Goal: Task Accomplishment & Management: Use online tool/utility

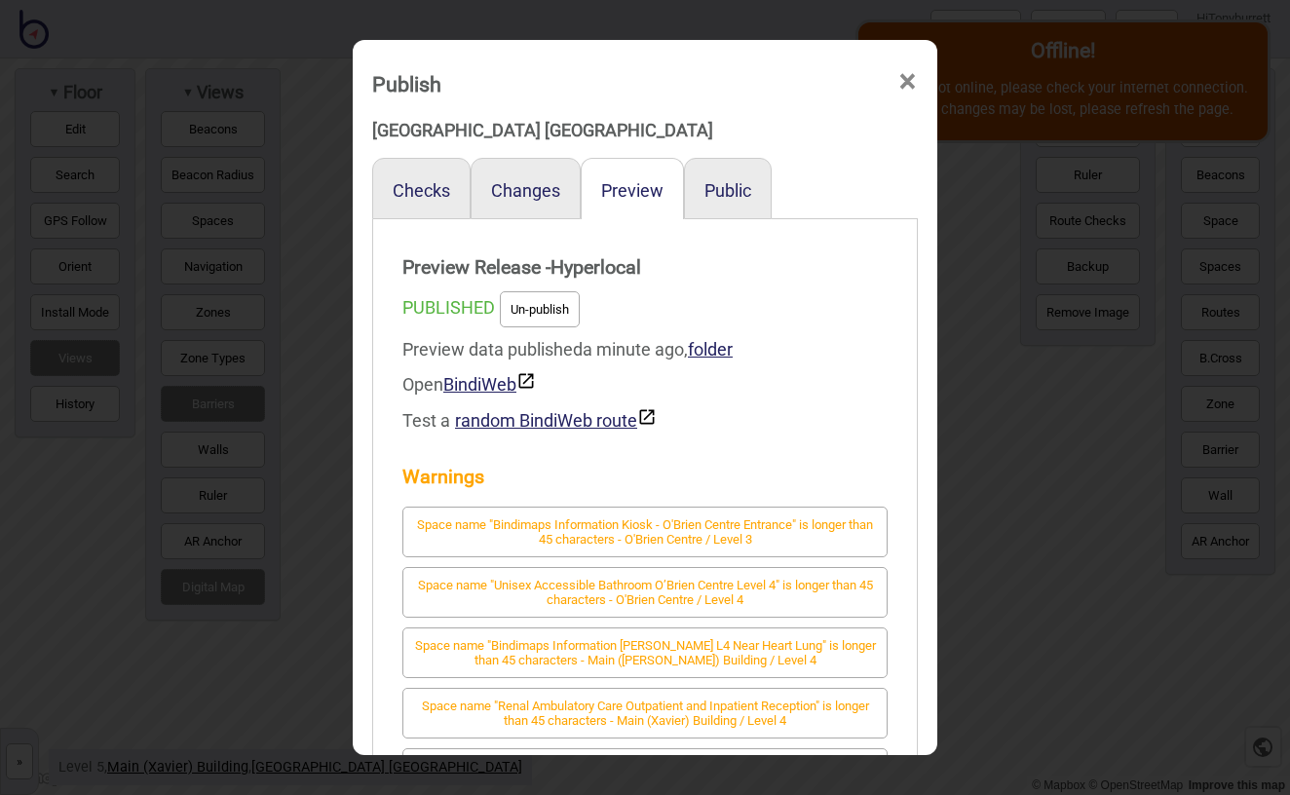
click at [907, 79] on span "×" at bounding box center [907, 82] width 20 height 64
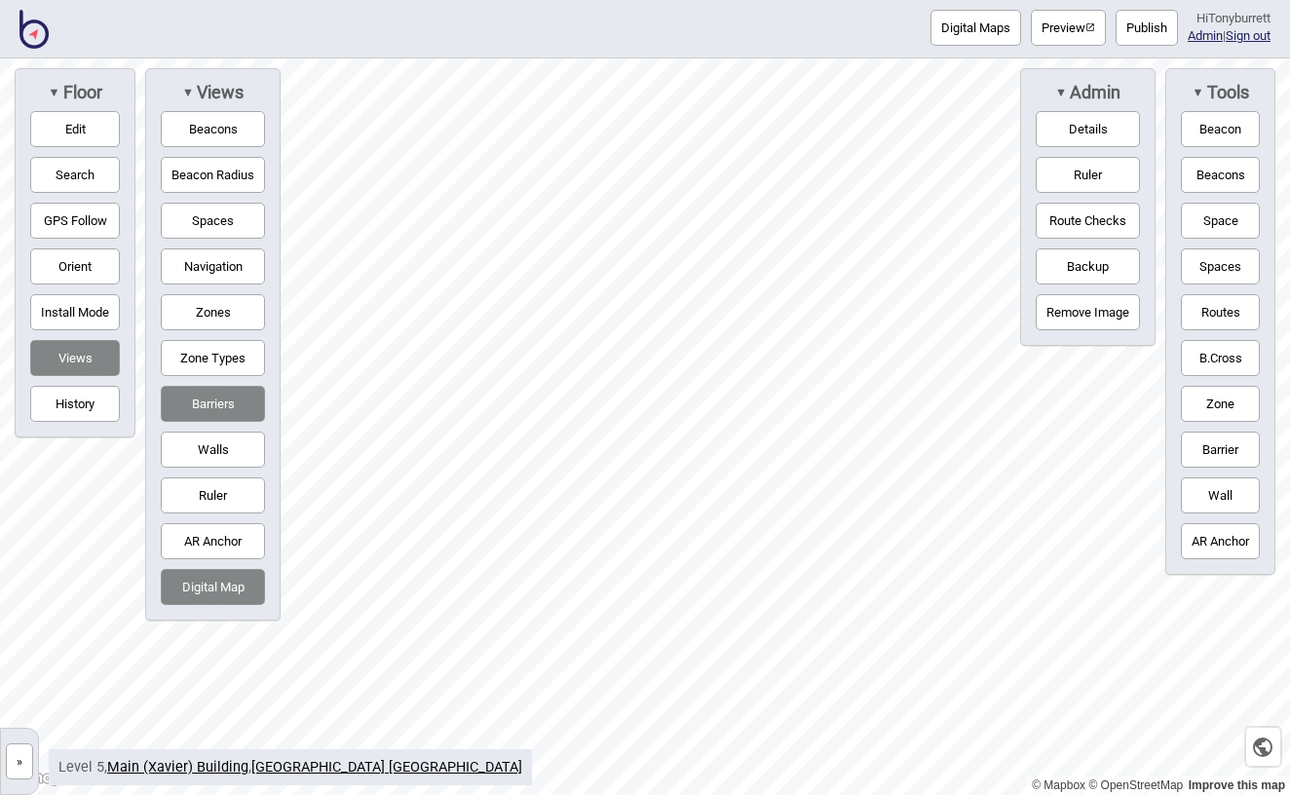
click at [190, 405] on button "Barriers" at bounding box center [213, 404] width 104 height 36
click at [18, 752] on button "»" at bounding box center [19, 761] width 27 height 36
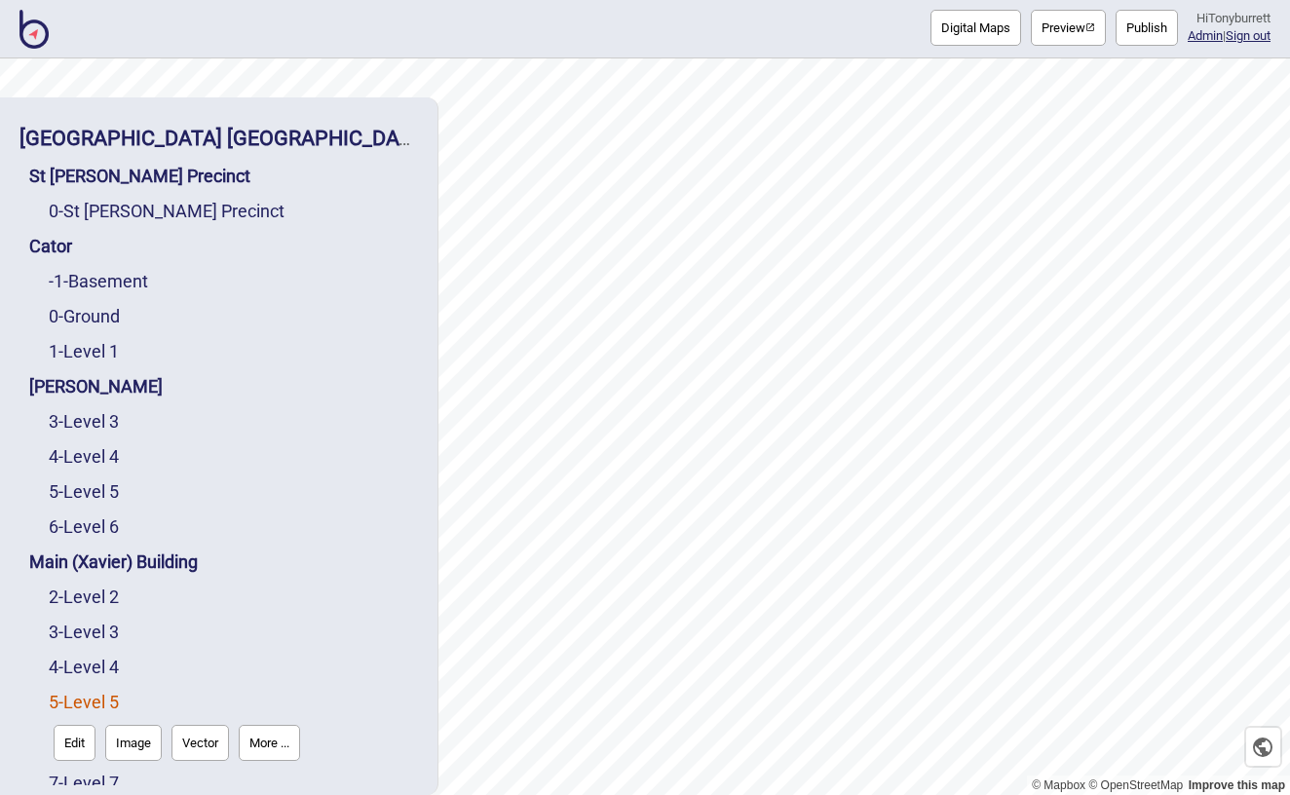
click at [125, 725] on button "Image" at bounding box center [133, 743] width 56 height 36
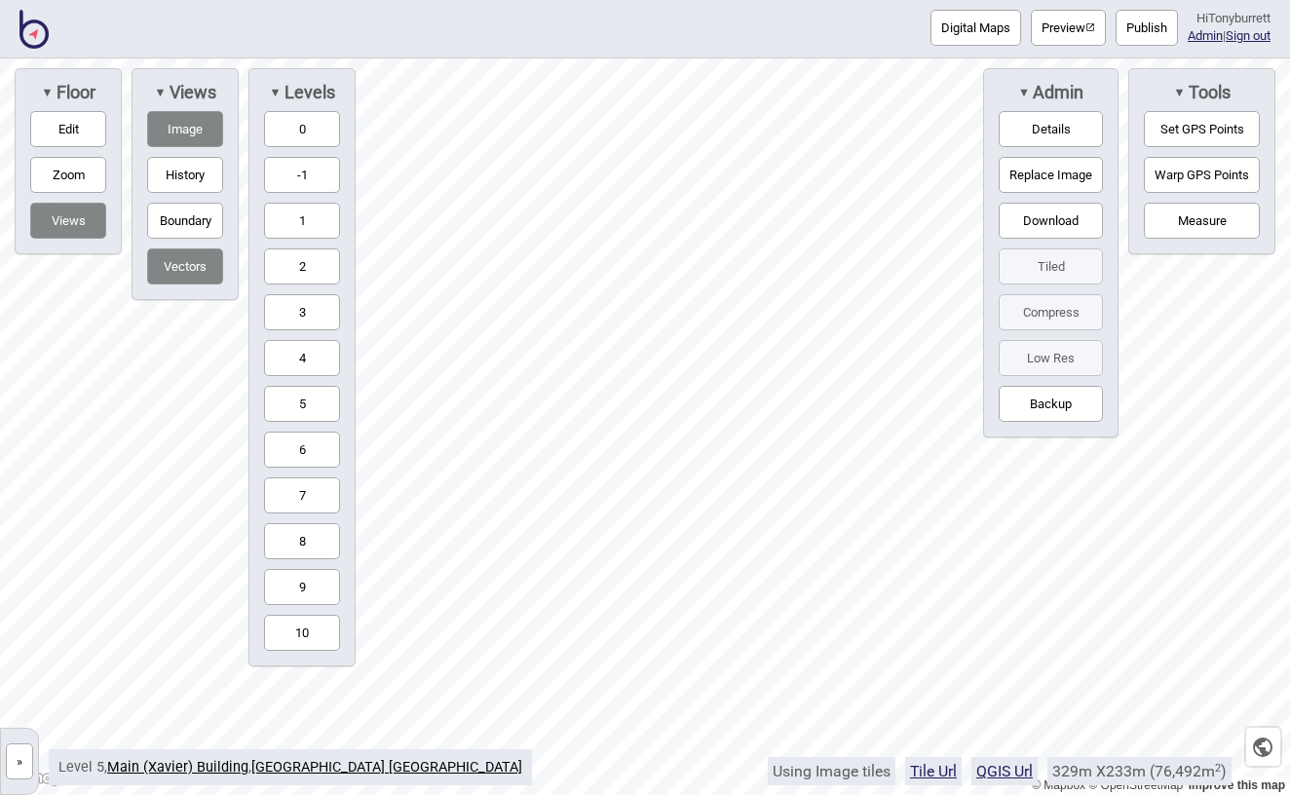
click at [278, 87] on span "▼" at bounding box center [275, 92] width 12 height 15
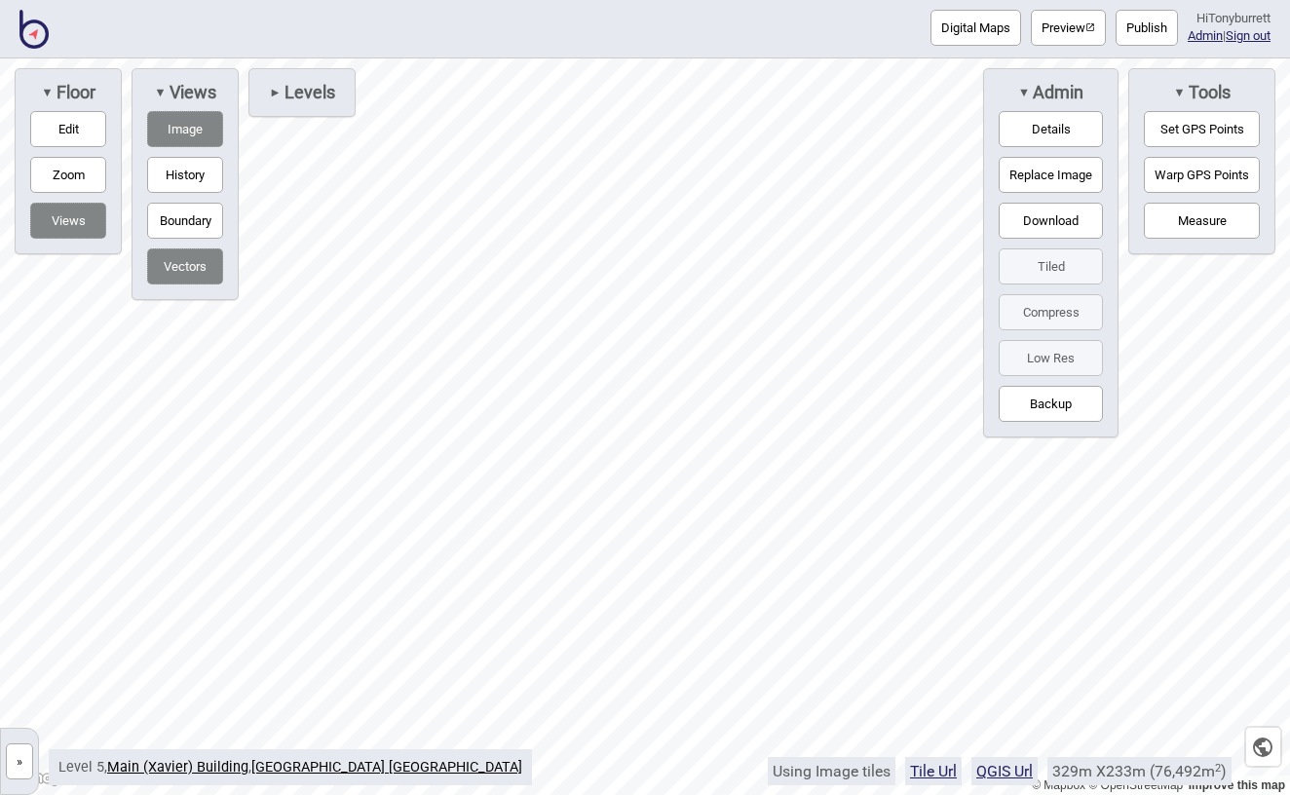
click at [1196, 130] on button "Set GPS Points" at bounding box center [1201, 129] width 116 height 36
click at [806, 358] on circle "Map marker" at bounding box center [807, 357] width 11 height 11
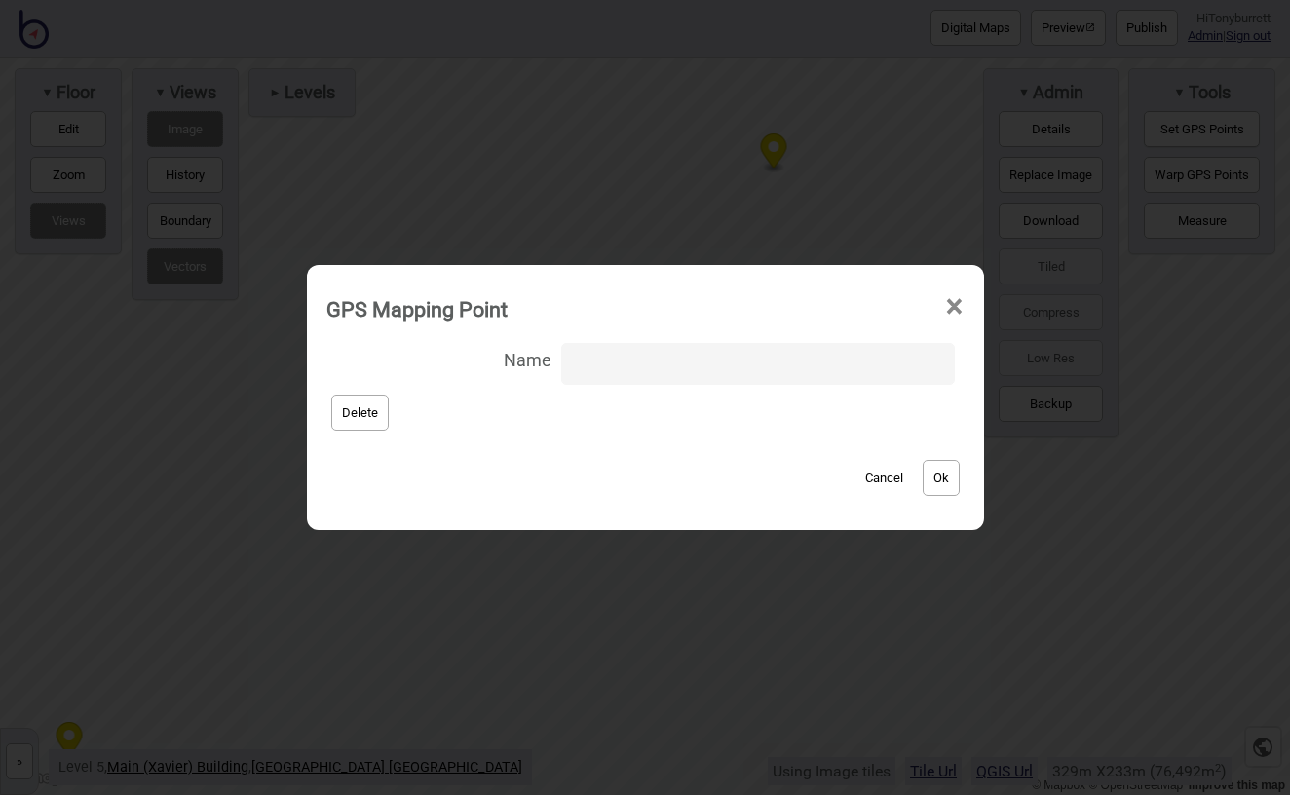
click at [379, 413] on button "Delete" at bounding box center [359, 412] width 57 height 36
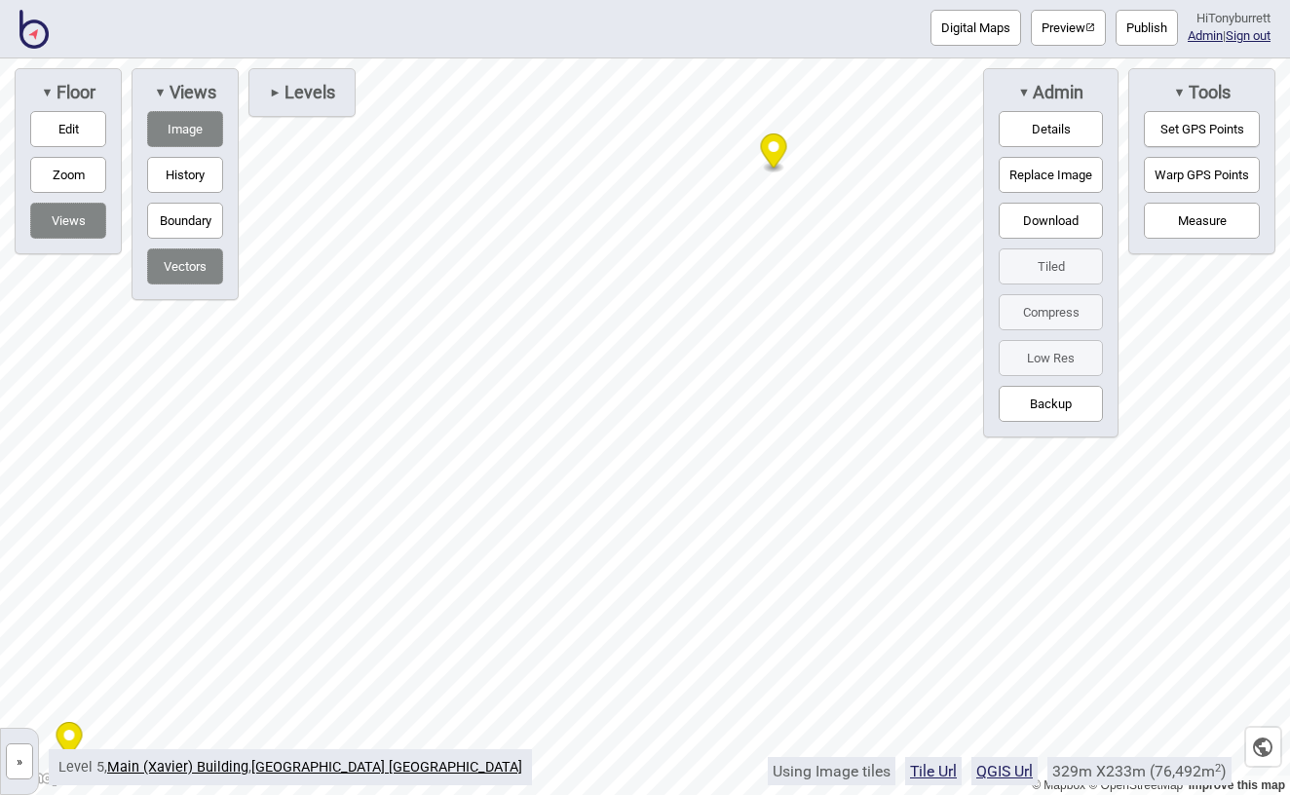
click at [778, 150] on icon "Map marker" at bounding box center [774, 150] width 26 height 34
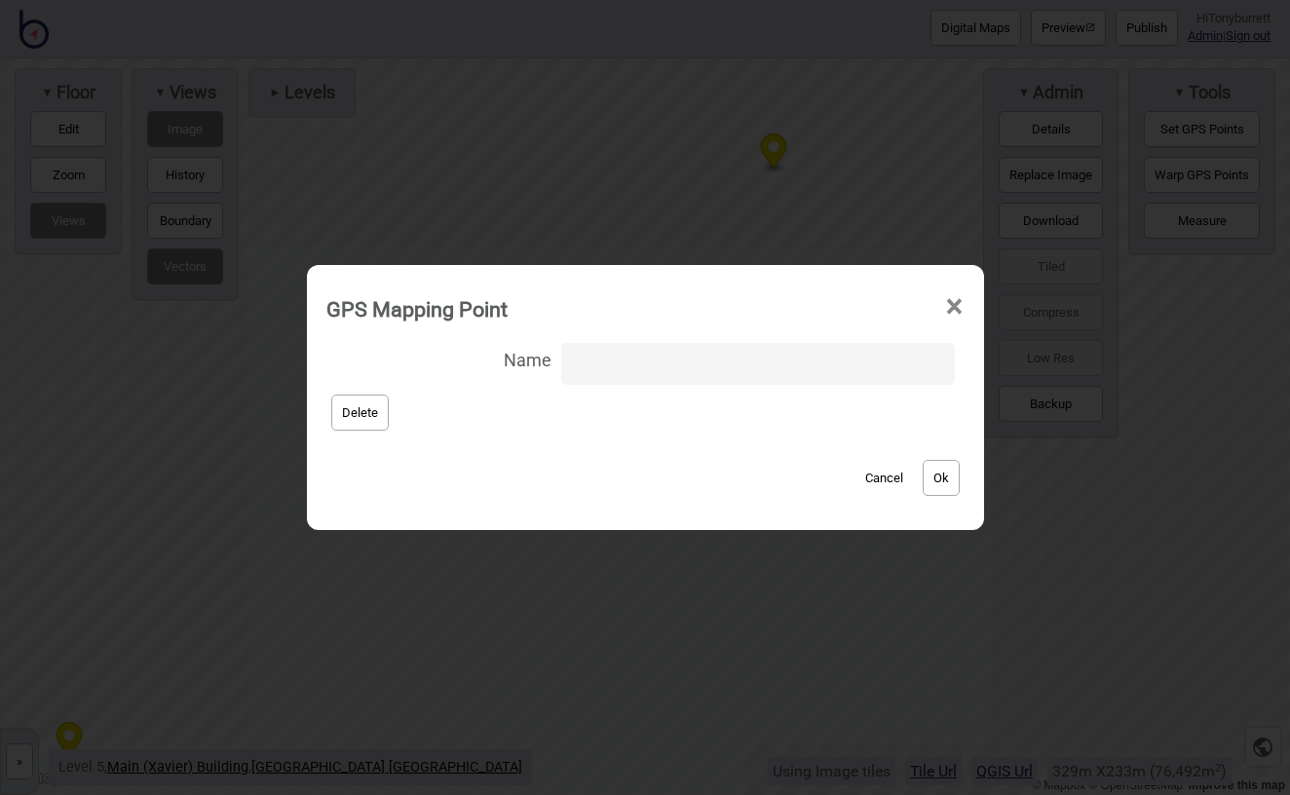
click at [387, 407] on button "Delete" at bounding box center [359, 412] width 57 height 36
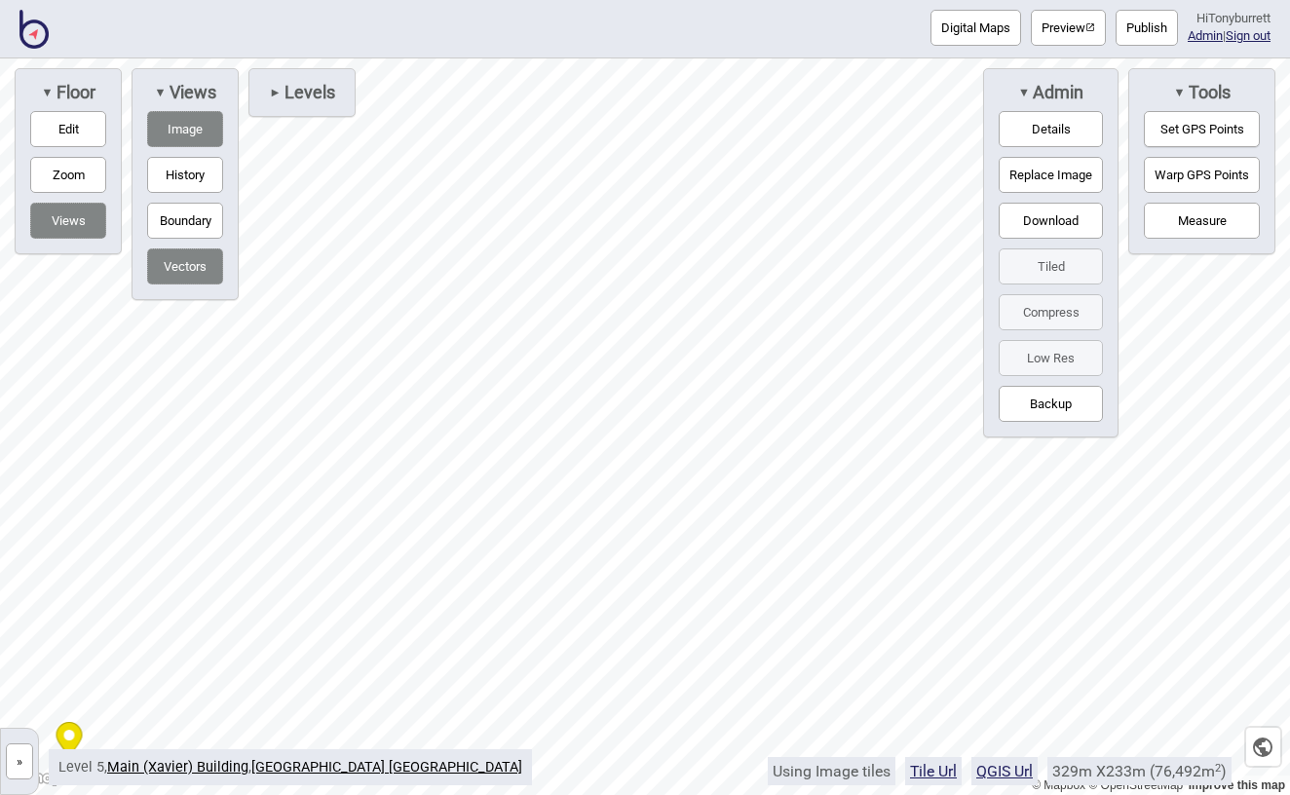
click at [78, 733] on icon "Map marker" at bounding box center [69, 739] width 26 height 34
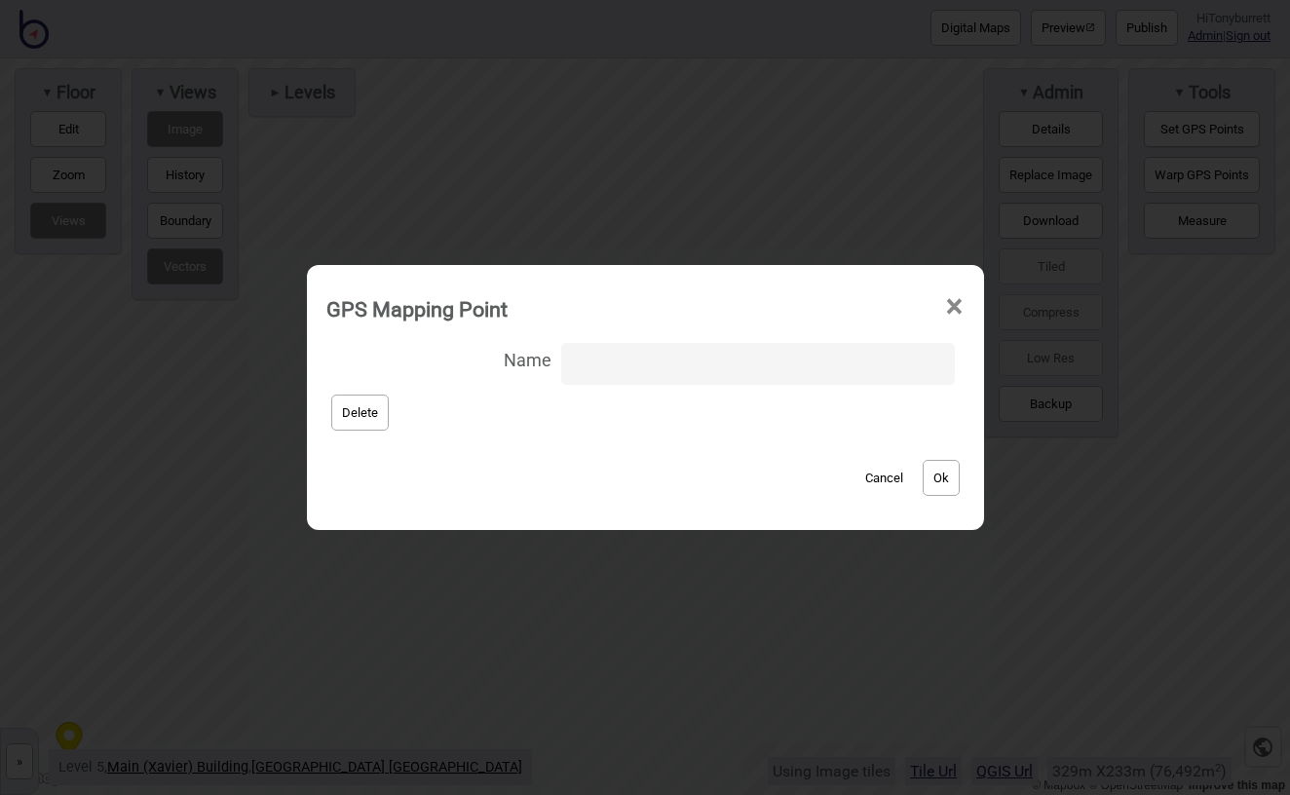
click at [378, 409] on button "Delete" at bounding box center [359, 412] width 57 height 36
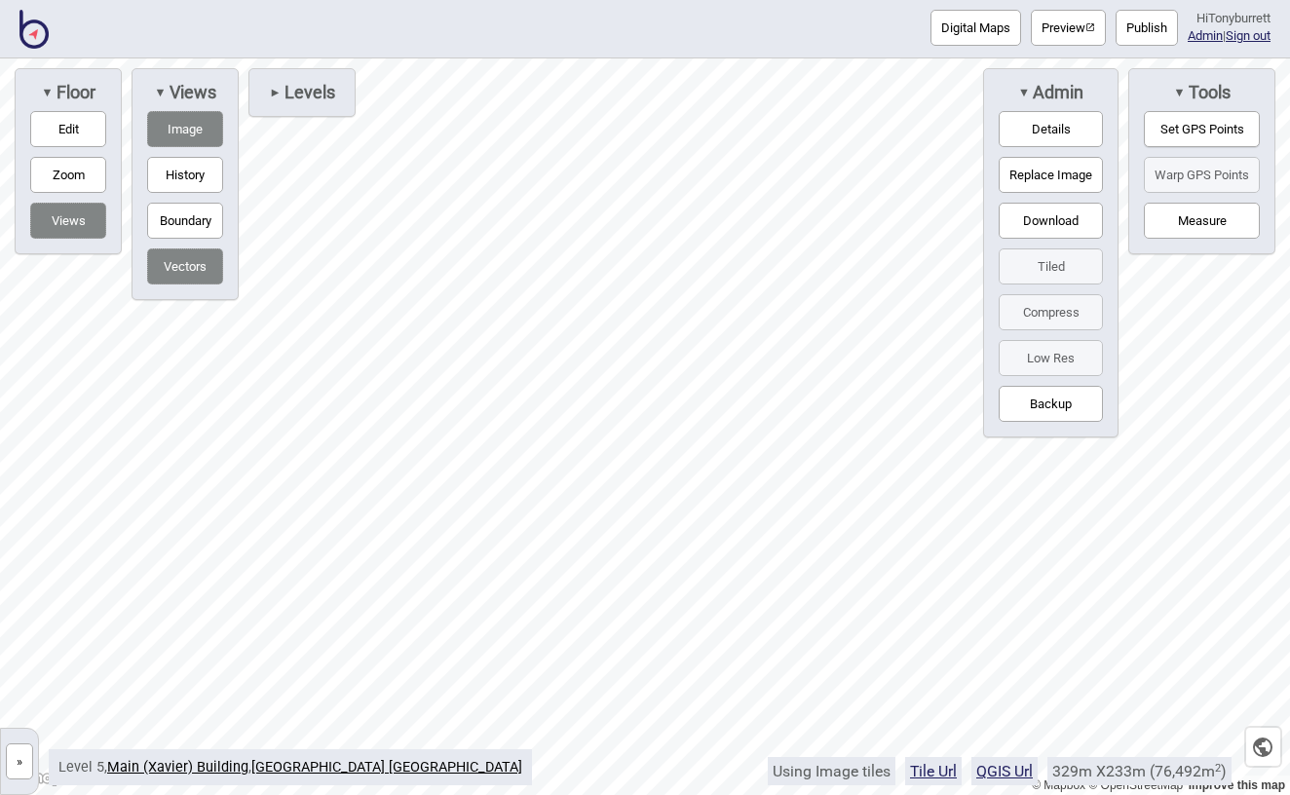
click at [192, 257] on button "Vectors" at bounding box center [185, 266] width 76 height 36
click at [1047, 109] on div "© Mapbox © OpenStreetMap Improve this map » [GEOGRAPHIC_DATA] [GEOGRAPHIC_DATA]…" at bounding box center [645, 426] width 1290 height 736
click at [194, 259] on button "Vectors" at bounding box center [185, 266] width 76 height 36
click at [196, 273] on button "Vectors" at bounding box center [185, 266] width 76 height 36
click at [180, 271] on button "Vectors" at bounding box center [185, 266] width 76 height 36
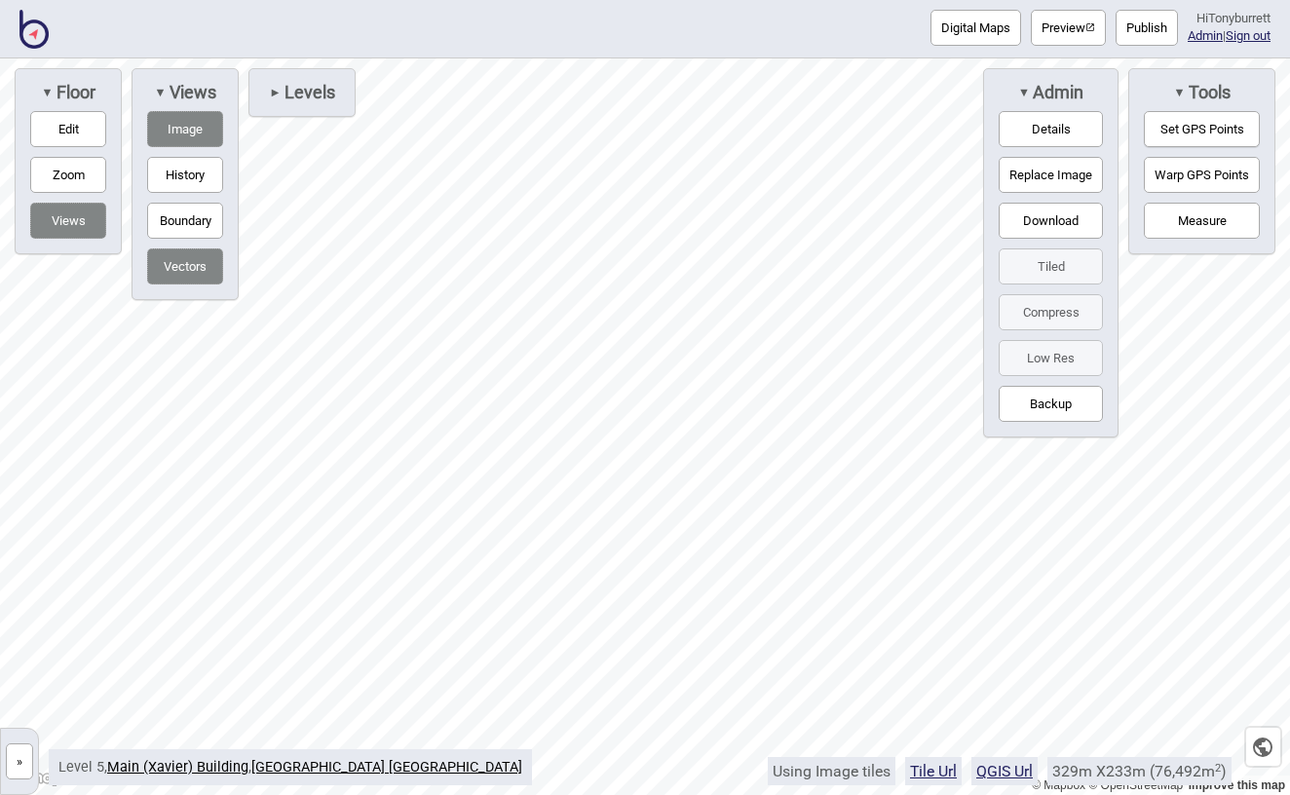
click at [180, 271] on button "Vectors" at bounding box center [185, 266] width 76 height 36
click at [919, 0] on div "Digital Maps Preview Publish Hi Tonyburrett Admin | Sign out © Mapbox © OpenStr…" at bounding box center [645, 0] width 1290 height 0
click at [963, 0] on html "Digital Maps Preview Publish Hi Tonyburrett Admin | Sign out © Mapbox © OpenStr…" at bounding box center [645, 0] width 1290 height 0
click at [202, 278] on button "Vectors" at bounding box center [185, 266] width 76 height 36
click at [1163, 164] on button "Warp GPS Points" at bounding box center [1201, 175] width 116 height 36
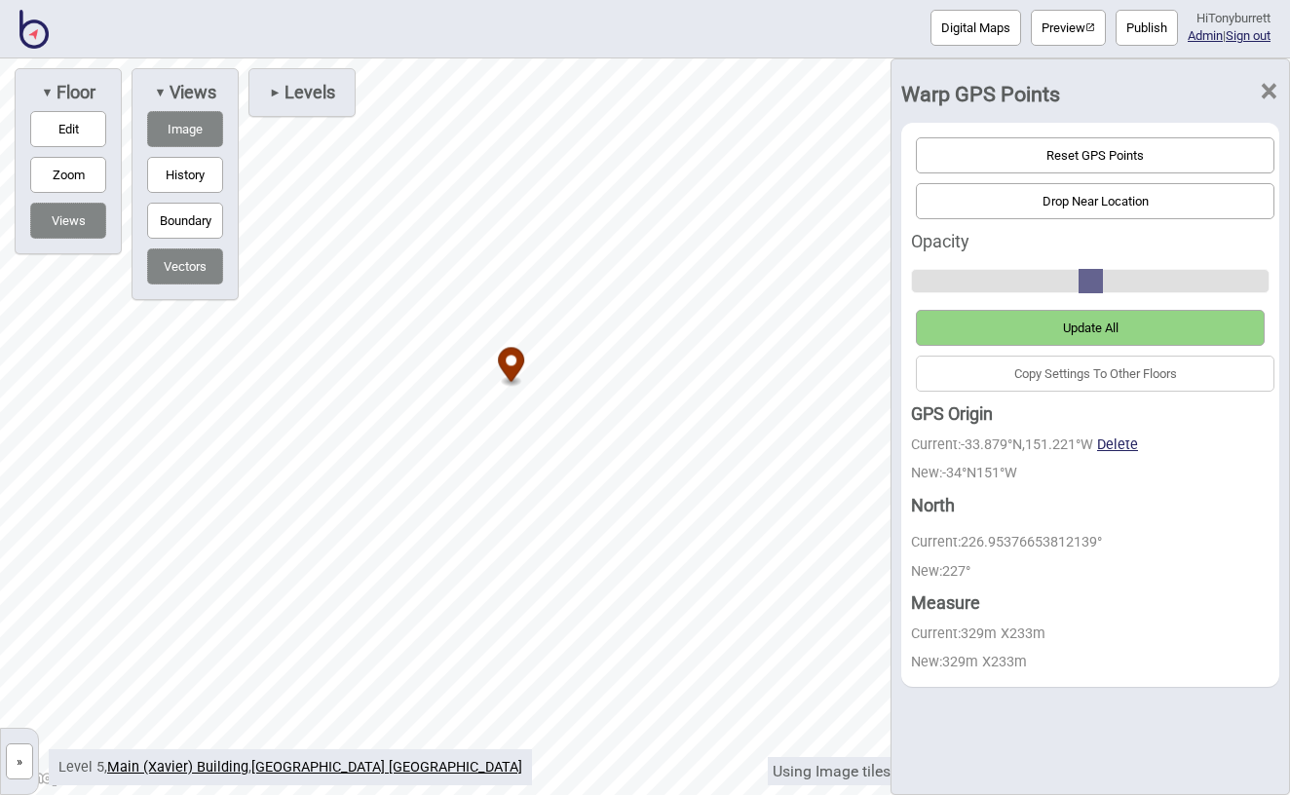
click at [19, 770] on div "© Mapbox © OpenStreetMap Improve this map » [GEOGRAPHIC_DATA] [GEOGRAPHIC_DATA]…" at bounding box center [645, 426] width 1290 height 736
drag, startPoint x: 544, startPoint y: 276, endPoint x: 616, endPoint y: 292, distance: 73.0
drag, startPoint x: 474, startPoint y: 204, endPoint x: 496, endPoint y: 48, distance: 157.3
click at [496, 0] on div "Digital Maps Preview Publish Hi Tonyburrett Admin | Sign out © Mapbox © OpenStr…" at bounding box center [645, 0] width 1290 height 0
click at [198, 275] on button "Vectors" at bounding box center [185, 266] width 76 height 36
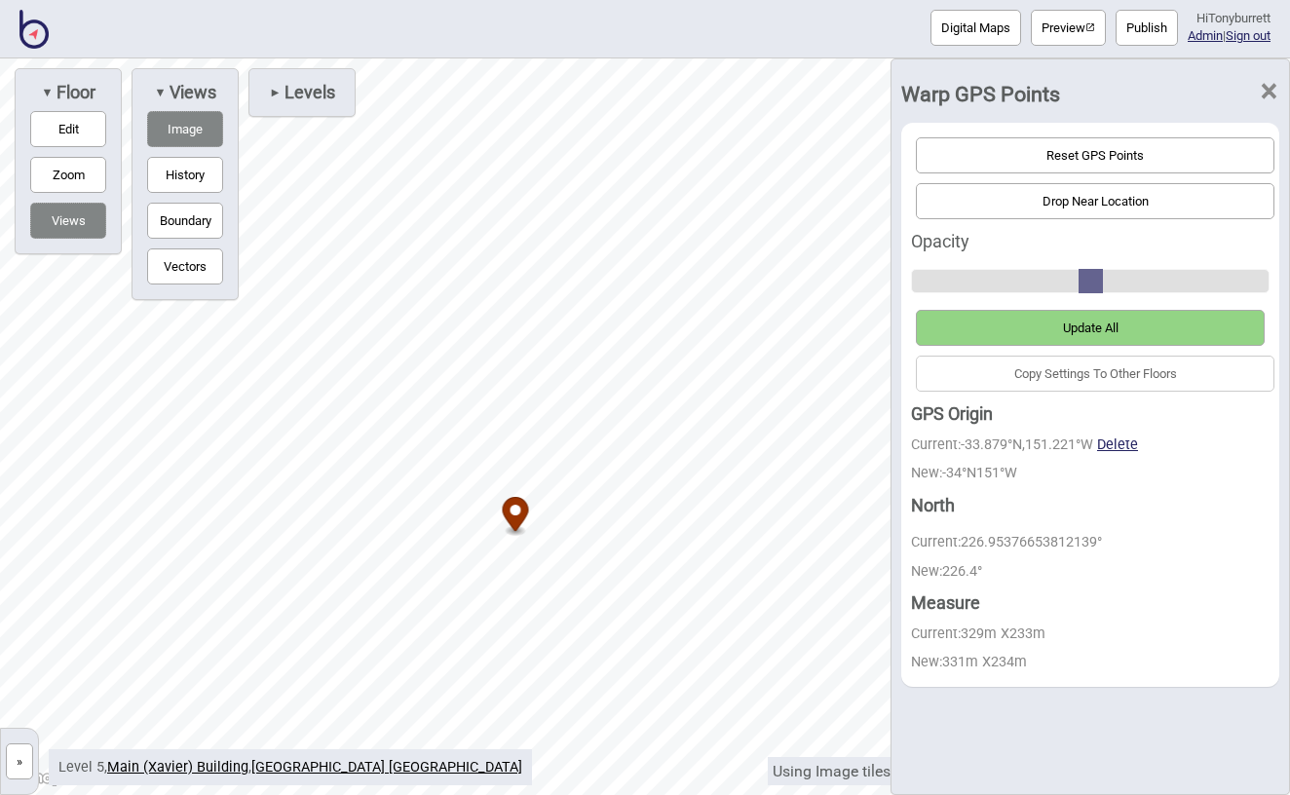
click at [198, 275] on button "Vectors" at bounding box center [185, 266] width 76 height 36
click at [200, 267] on button "Vectors" at bounding box center [185, 266] width 76 height 36
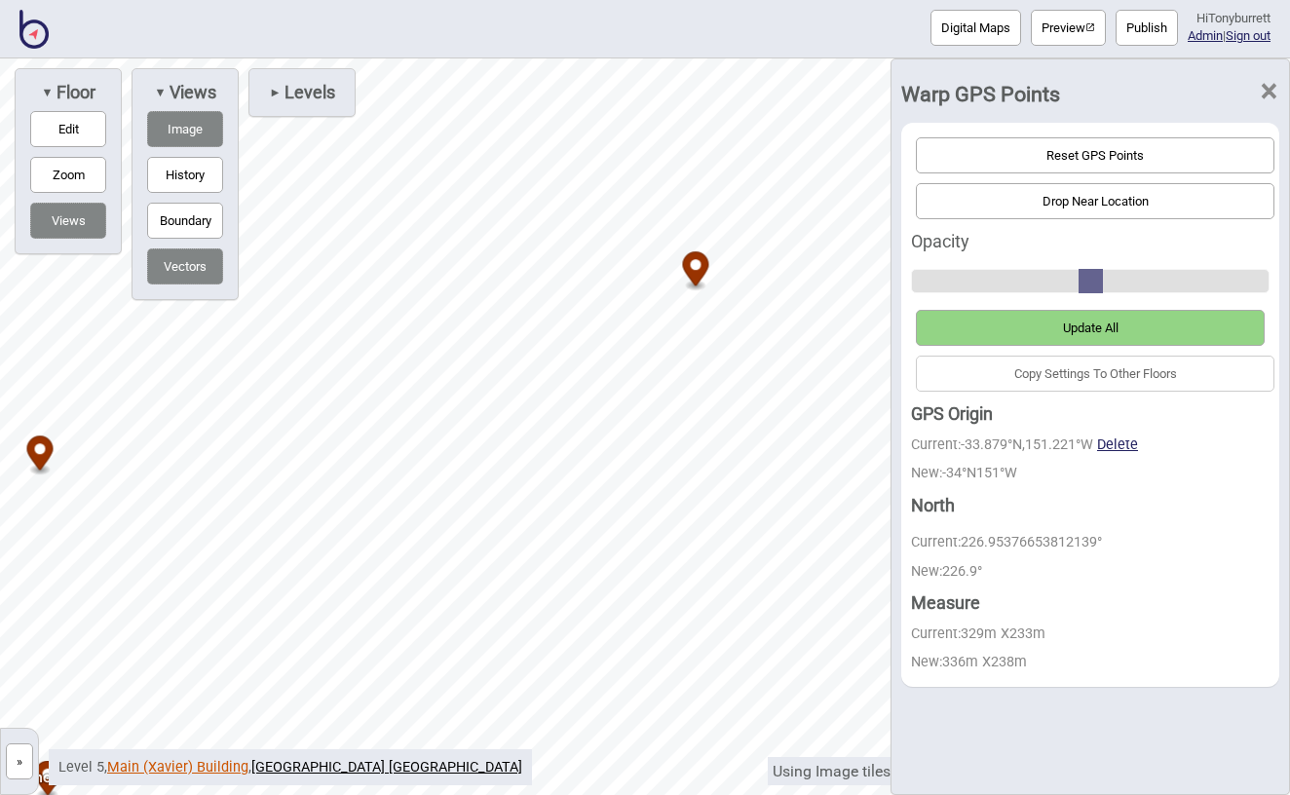
drag, startPoint x: 371, startPoint y: 362, endPoint x: 214, endPoint y: 763, distance: 429.9
click at [214, 763] on div "© Mapbox © OpenStreetMap Improve this map » [GEOGRAPHIC_DATA] [GEOGRAPHIC_DATA]…" at bounding box center [645, 426] width 1290 height 736
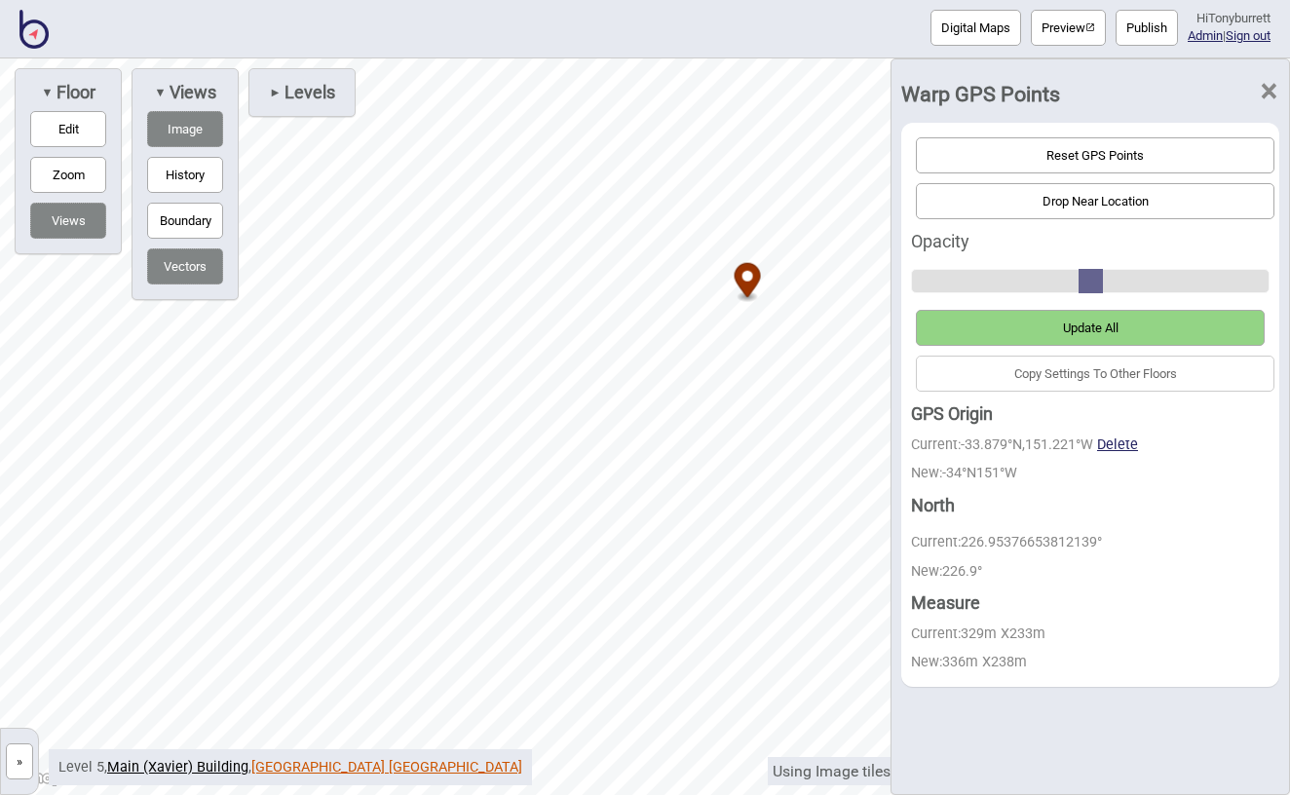
click at [284, 761] on div "© Mapbox © OpenStreetMap Improve this map » [GEOGRAPHIC_DATA] [GEOGRAPHIC_DATA]…" at bounding box center [645, 426] width 1290 height 736
drag, startPoint x: 587, startPoint y: 384, endPoint x: 926, endPoint y: 81, distance: 454.6
click at [926, 81] on div "© Mapbox © OpenStreetMap Improve this map » [GEOGRAPHIC_DATA] [GEOGRAPHIC_DATA]…" at bounding box center [645, 426] width 1290 height 736
click at [1098, 326] on span "Update All" at bounding box center [1091, 327] width 56 height 15
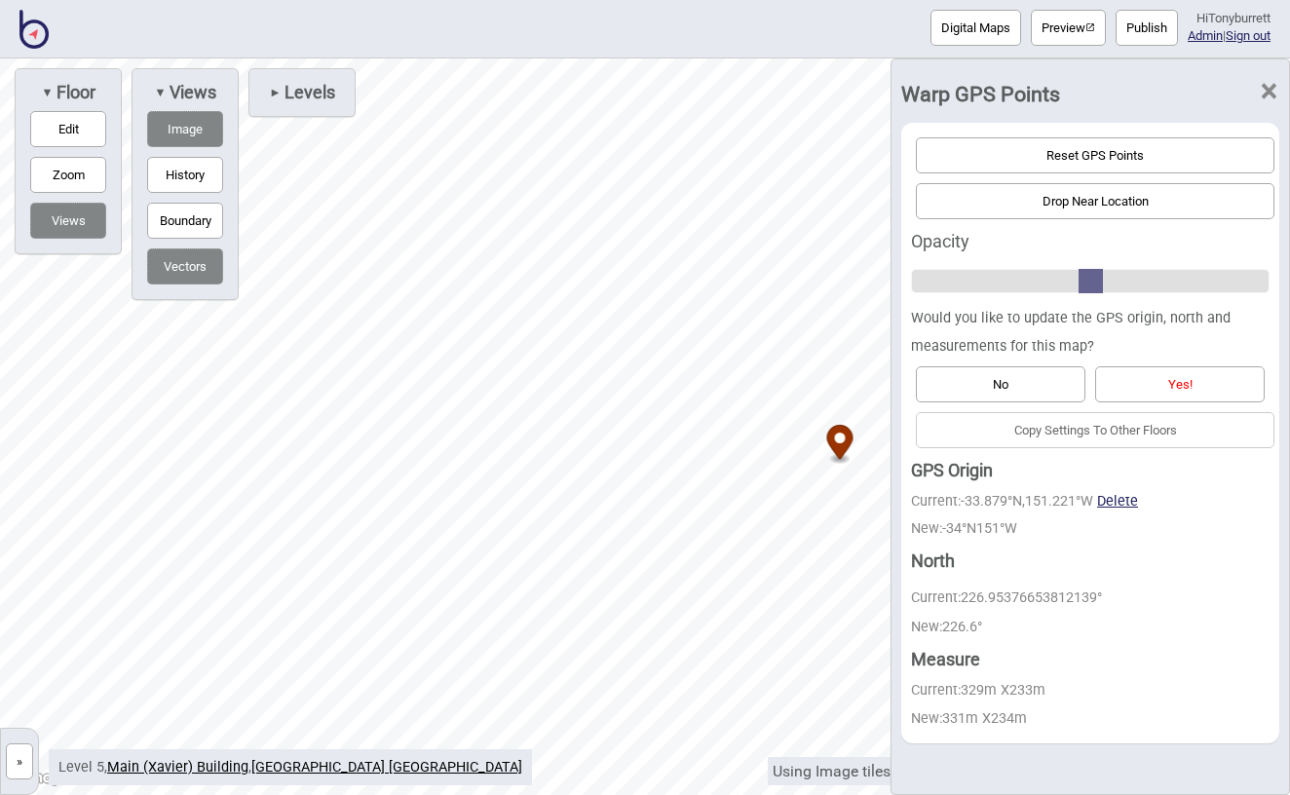
click at [1132, 375] on button "Yes!" at bounding box center [1179, 384] width 169 height 36
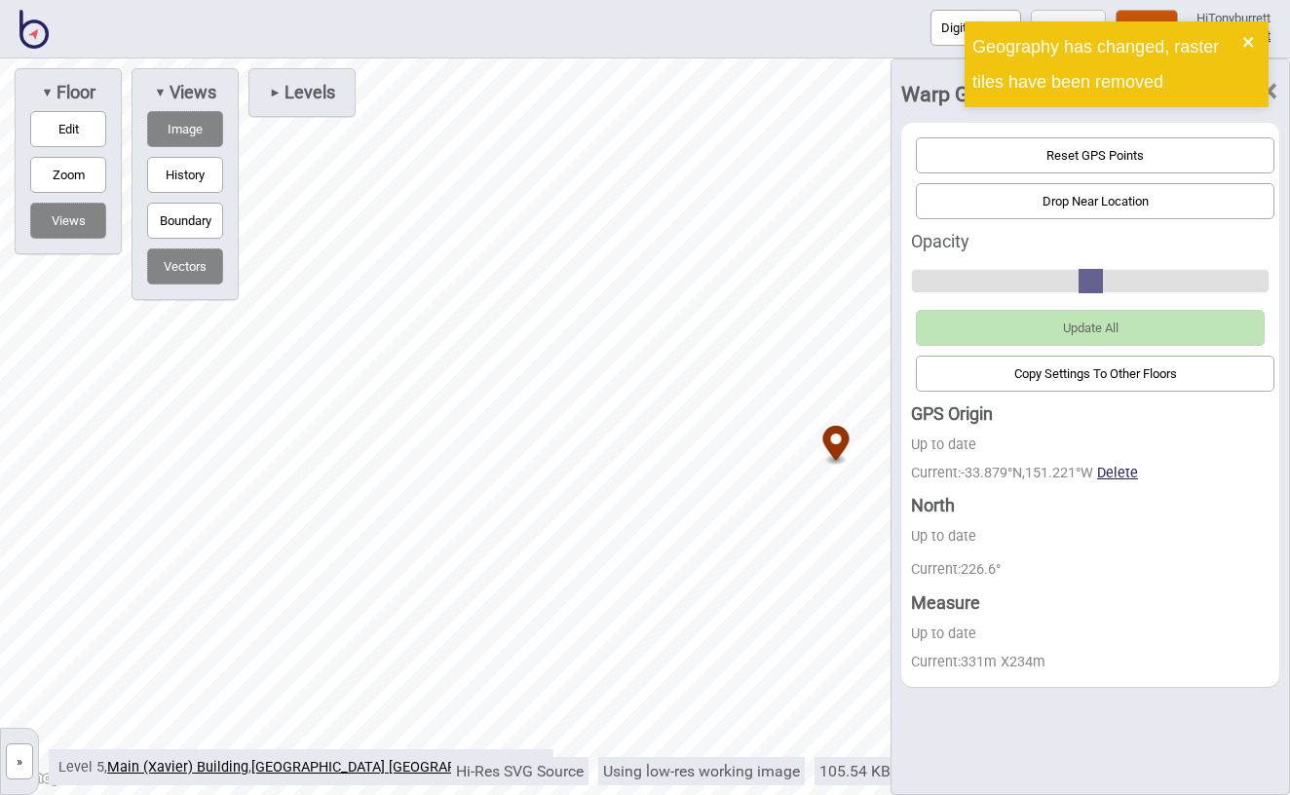
click at [1249, 42] on icon "close" at bounding box center [1248, 42] width 10 height 10
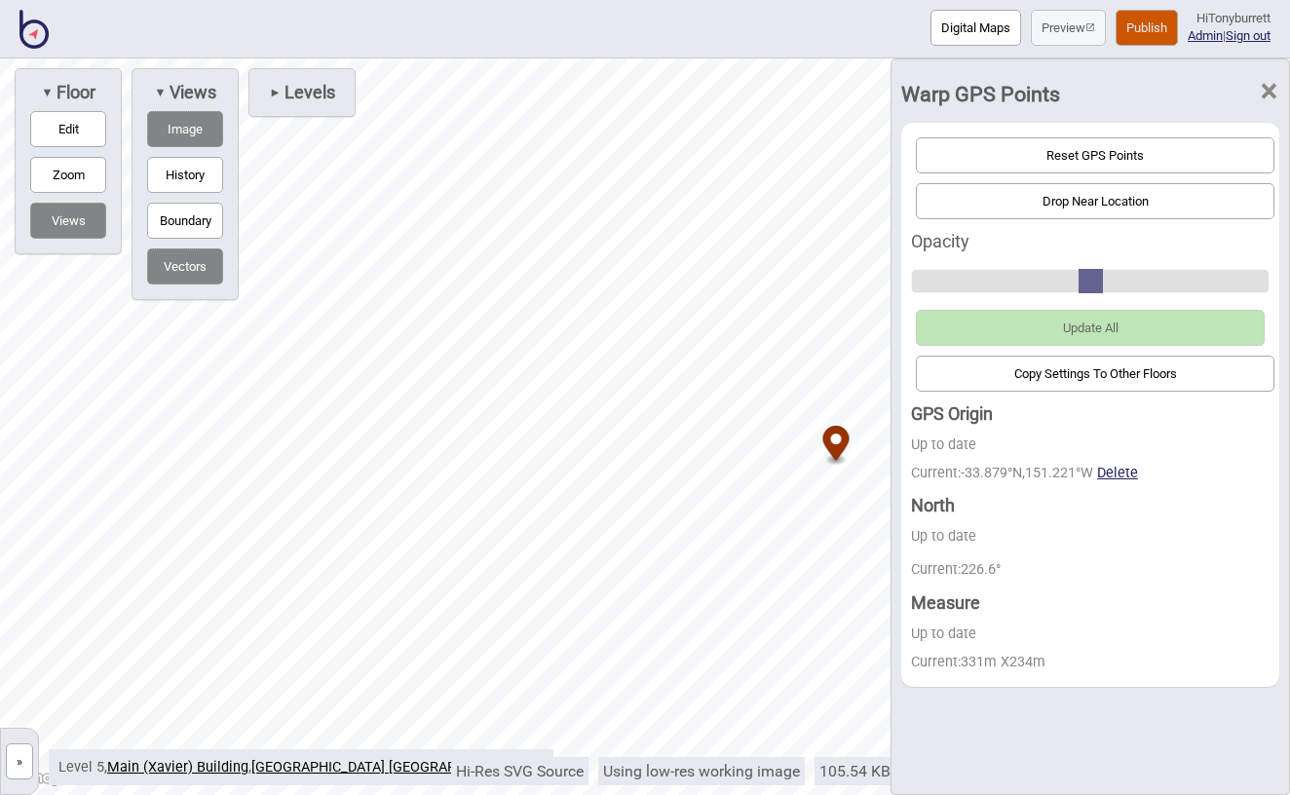
click at [1266, 84] on span "×" at bounding box center [1268, 91] width 20 height 64
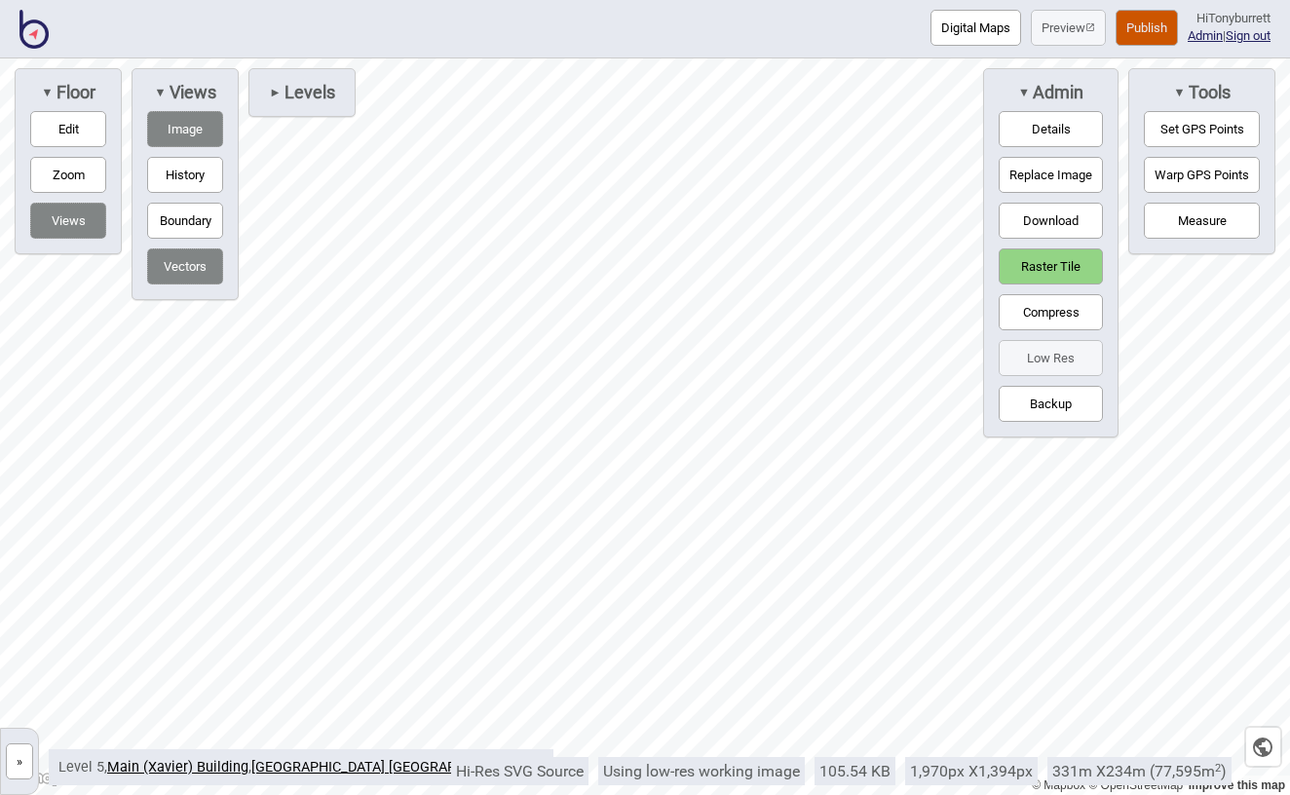
click at [1037, 266] on button "Raster Tile" at bounding box center [1050, 266] width 104 height 36
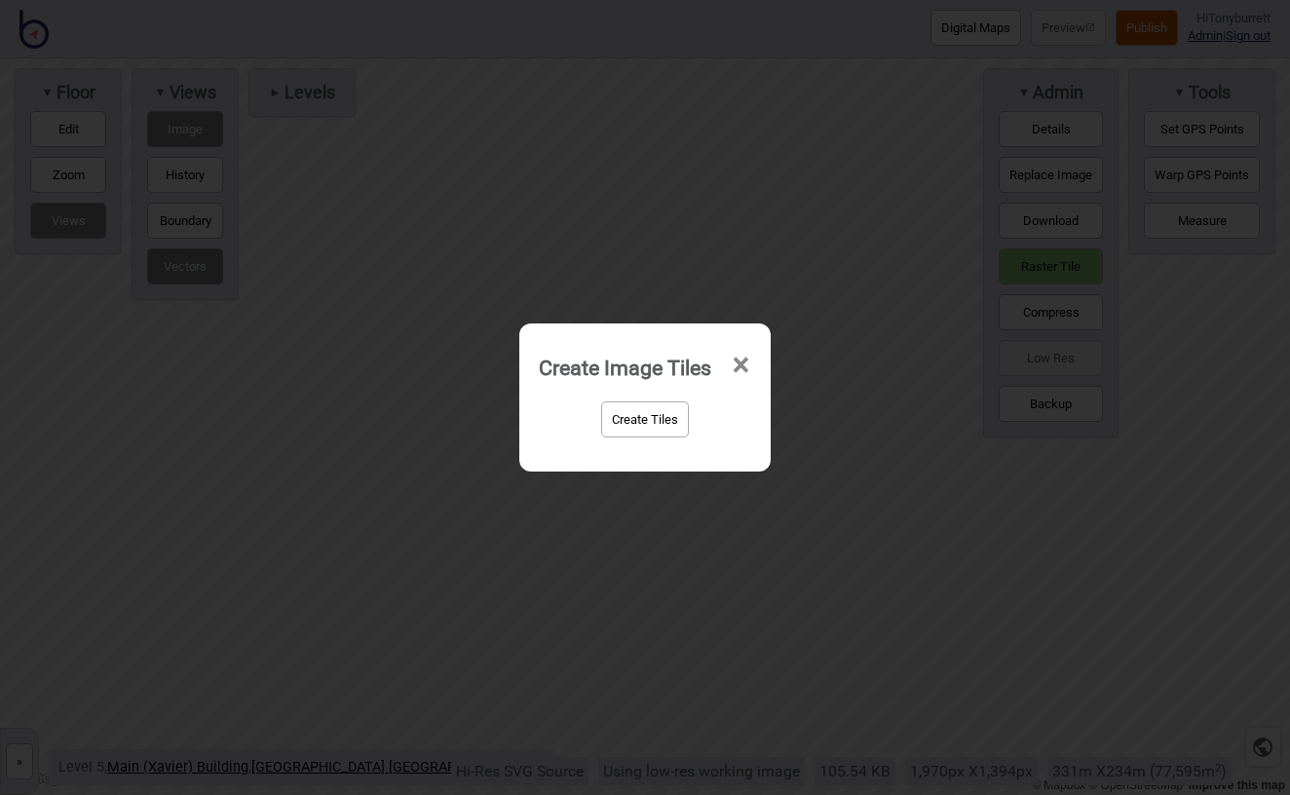
click at [655, 422] on button "Create Tiles" at bounding box center [645, 419] width 88 height 36
